Goal: Find specific page/section: Find specific page/section

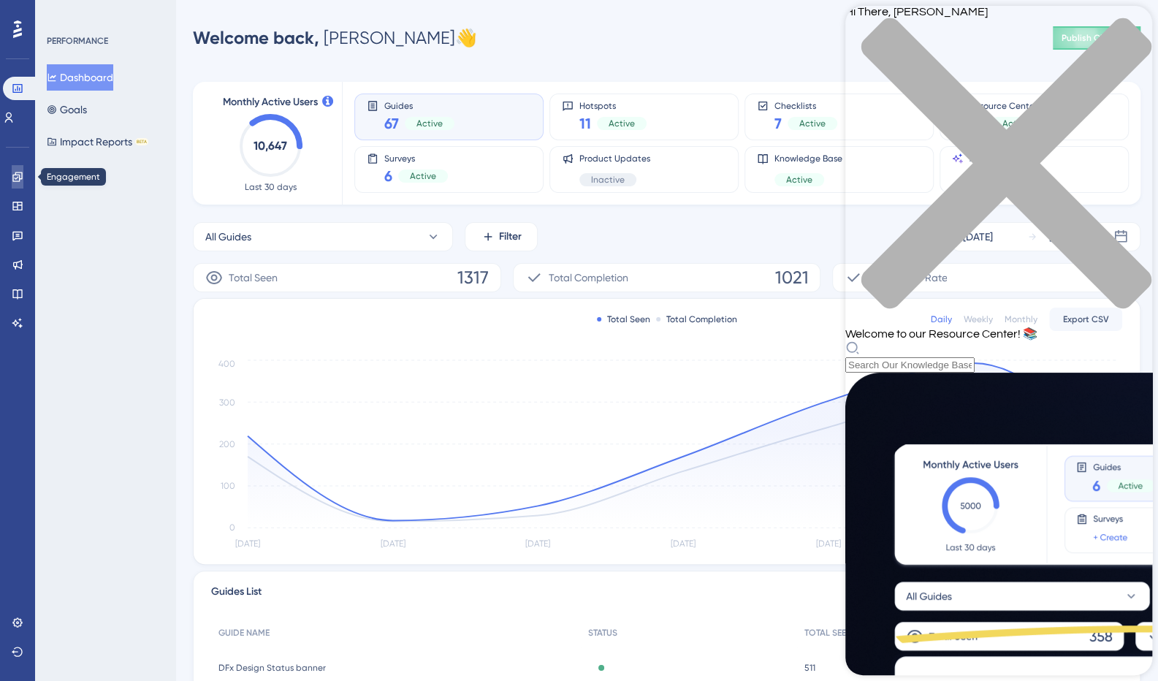
click at [12, 180] on link at bounding box center [18, 176] width 12 height 23
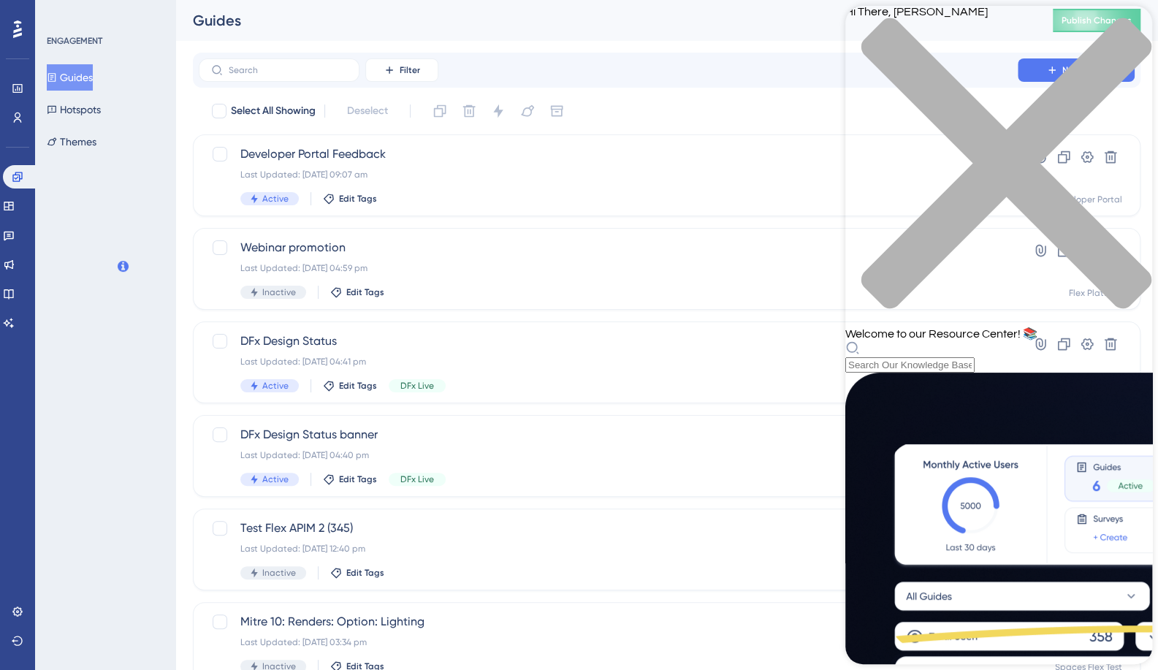
click at [85, 72] on button "Guides" at bounding box center [70, 77] width 46 height 26
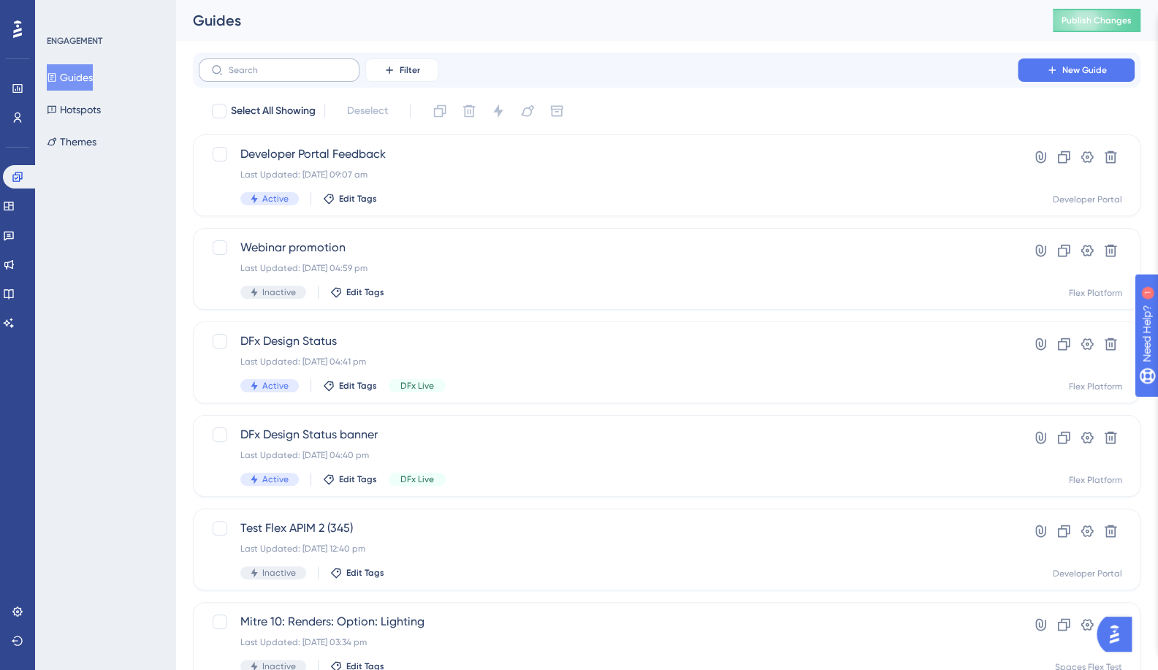
click at [302, 77] on label at bounding box center [279, 69] width 161 height 23
click at [302, 75] on input "text" at bounding box center [288, 70] width 118 height 10
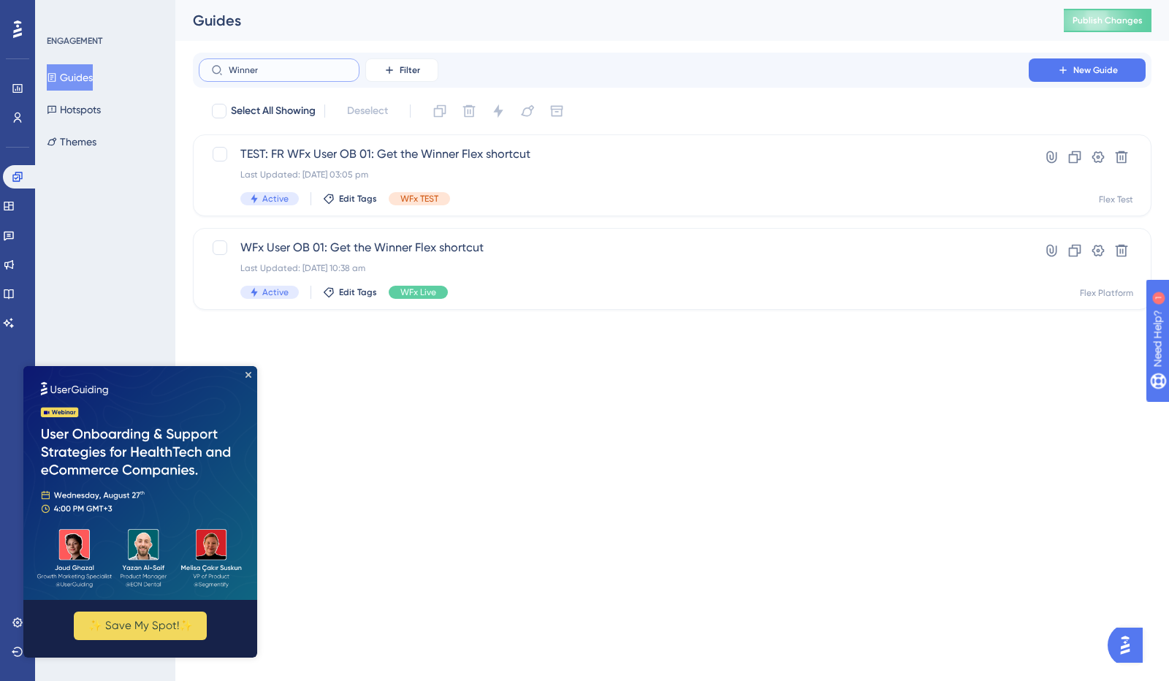
click at [264, 65] on input "Winner" at bounding box center [288, 70] width 118 height 10
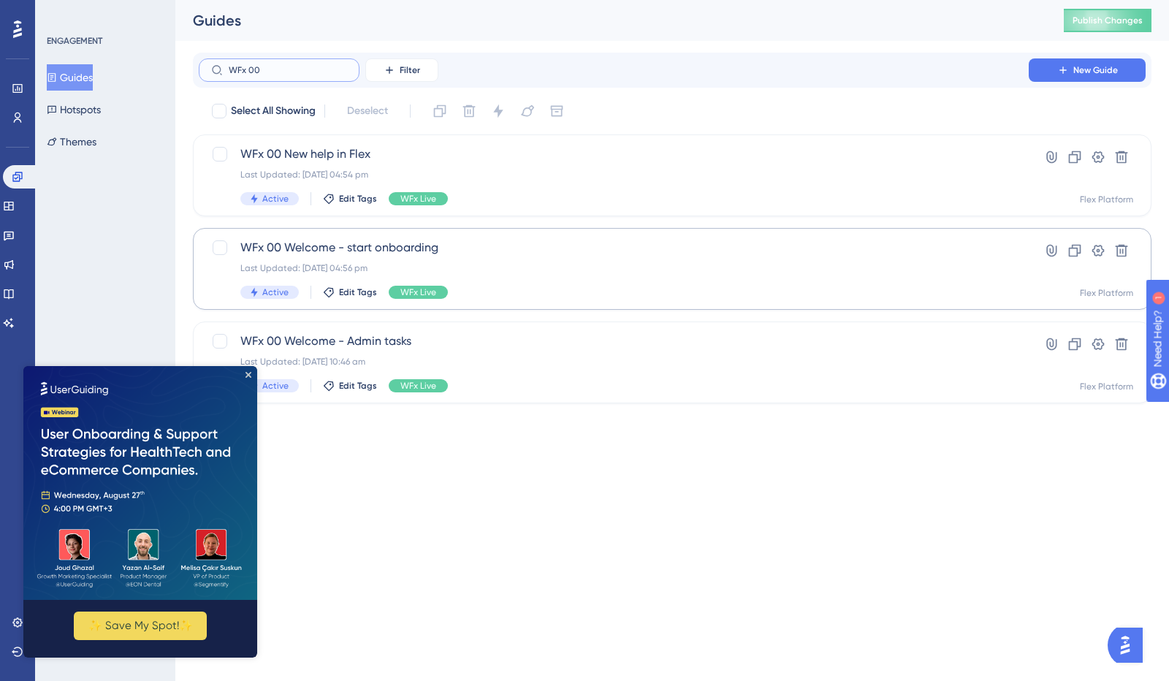
type input "WFx 00"
click at [881, 255] on span "WFx 00 Welcome - start onboarding" at bounding box center [613, 248] width 747 height 18
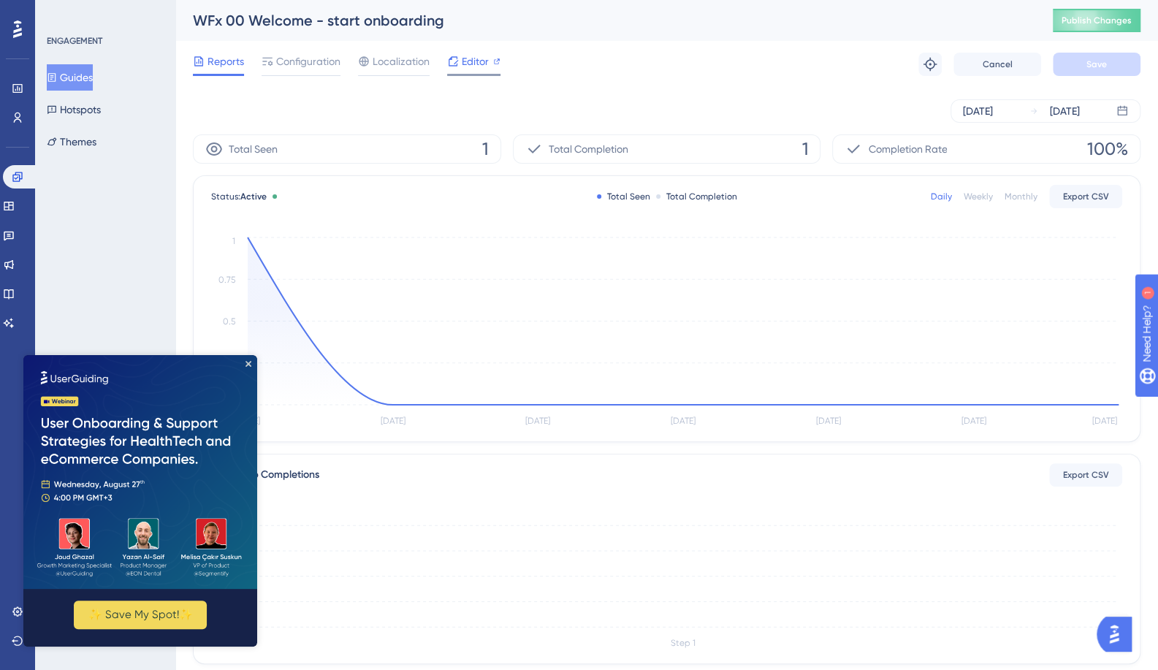
click at [465, 62] on span "Editor" at bounding box center [475, 62] width 27 height 18
